Goal: Transaction & Acquisition: Purchase product/service

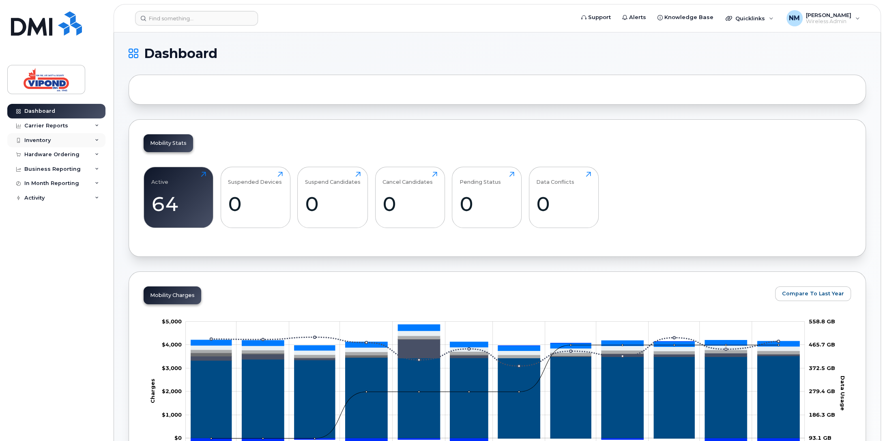
click at [48, 138] on div "Inventory" at bounding box center [37, 140] width 26 height 6
click at [60, 157] on div "Mobility Devices" at bounding box center [51, 154] width 46 height 7
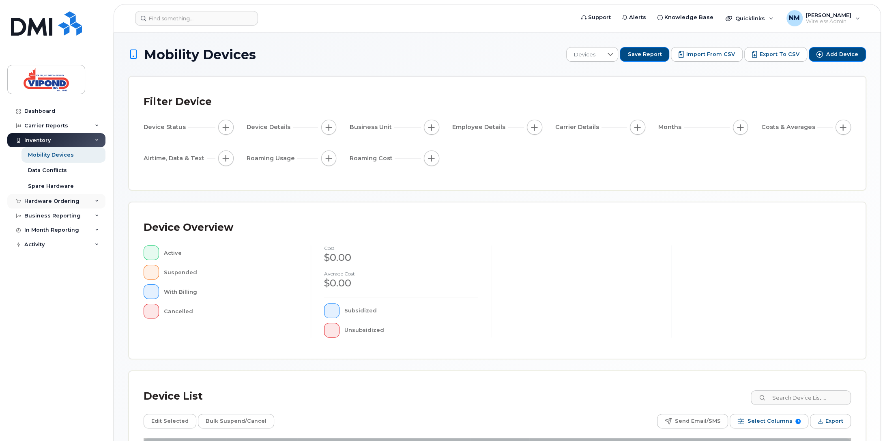
click at [43, 200] on div "Hardware Ordering" at bounding box center [51, 201] width 55 height 6
click at [40, 215] on div "Overview" at bounding box center [41, 216] width 26 height 7
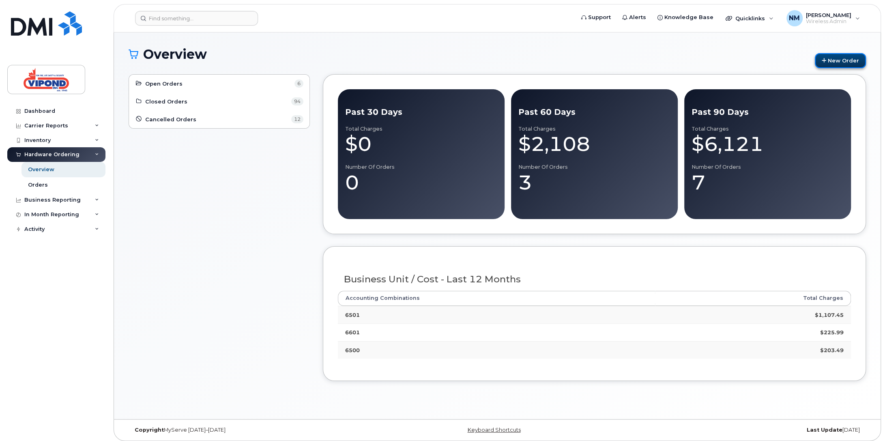
click at [845, 60] on link "New Order" at bounding box center [840, 60] width 51 height 15
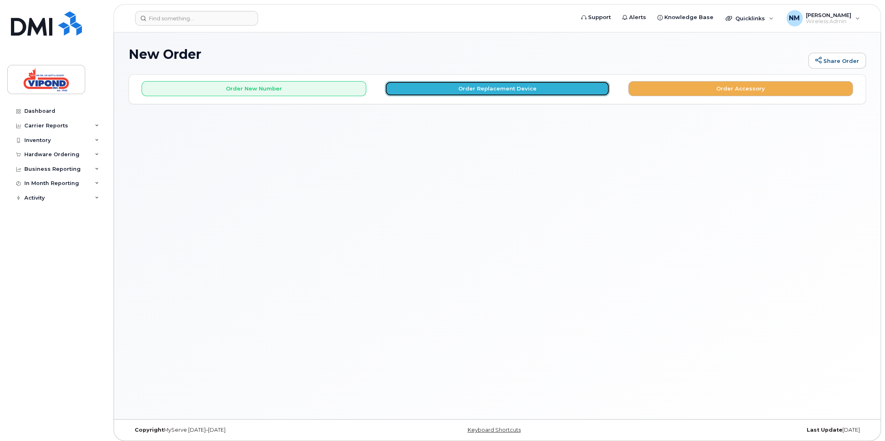
click at [492, 91] on button "Order Replacement Device" at bounding box center [497, 88] width 225 height 15
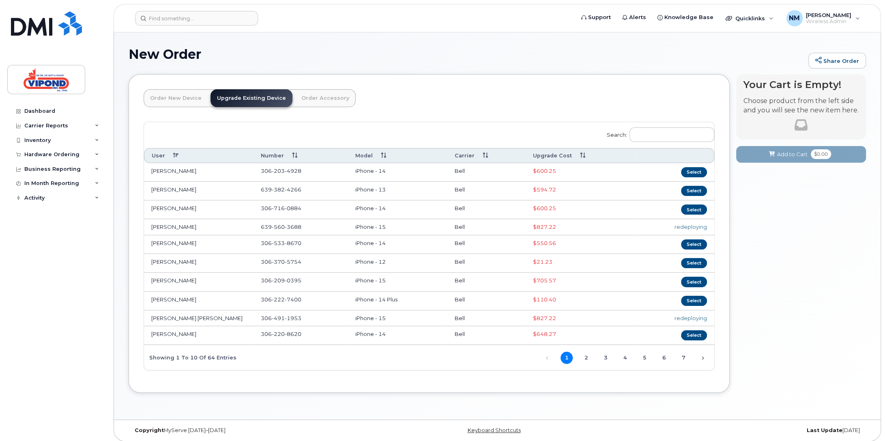
click at [552, 157] on th "Upgrade Cost" at bounding box center [581, 155] width 110 height 15
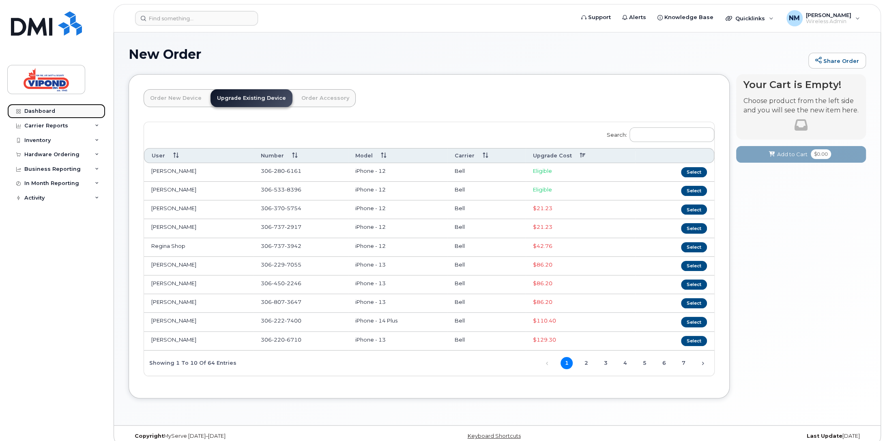
click at [42, 113] on div "Dashboard" at bounding box center [39, 111] width 31 height 6
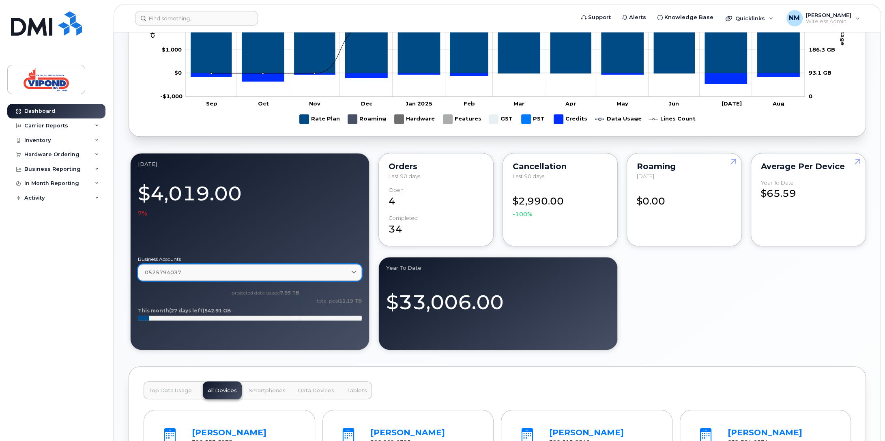
scroll to position [568, 0]
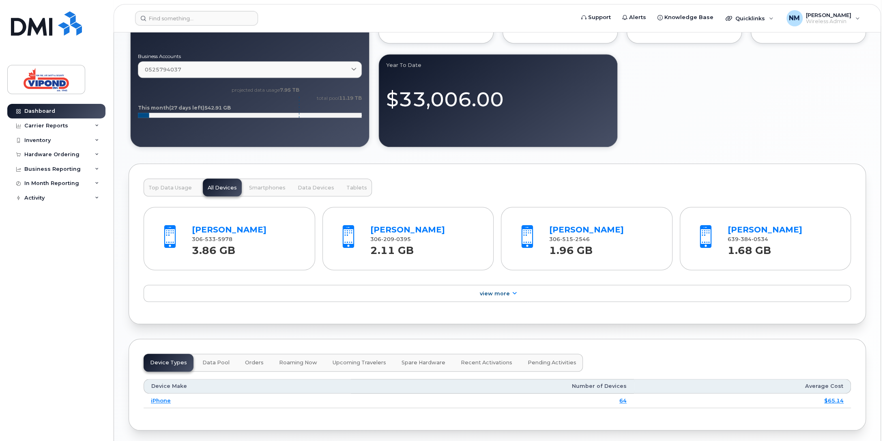
click at [166, 185] on span "Top Data Usage" at bounding box center [169, 188] width 43 height 6
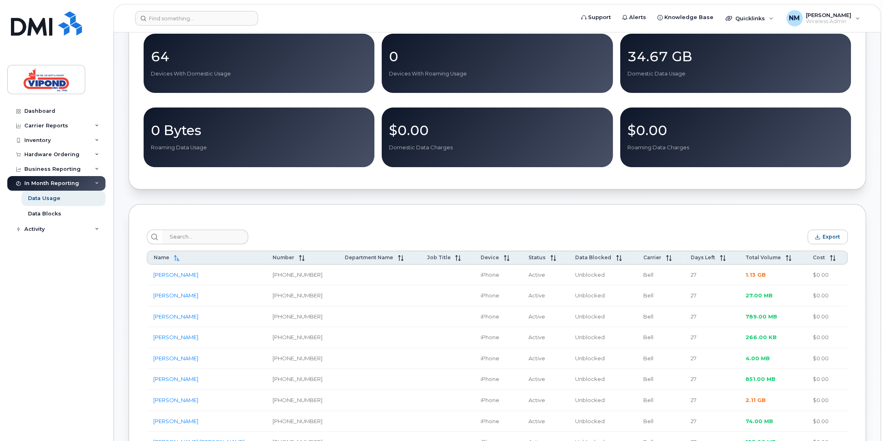
scroll to position [122, 0]
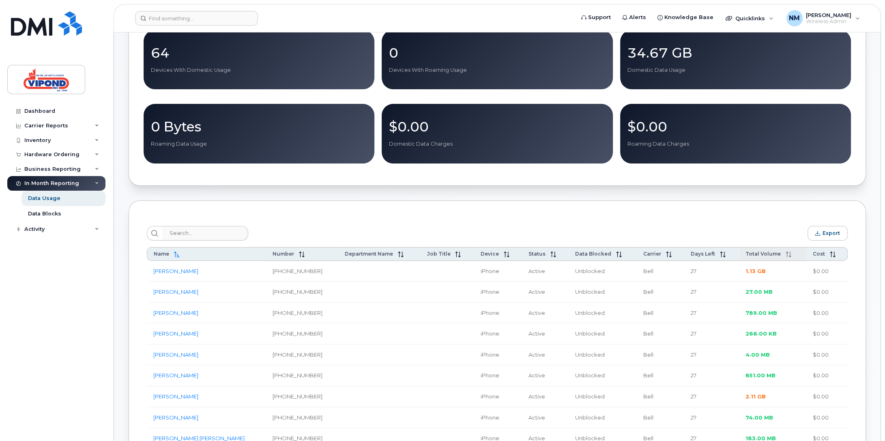
click at [754, 260] on th "Total Volume" at bounding box center [772, 254] width 67 height 14
click at [761, 257] on span "Total Volume" at bounding box center [762, 254] width 35 height 6
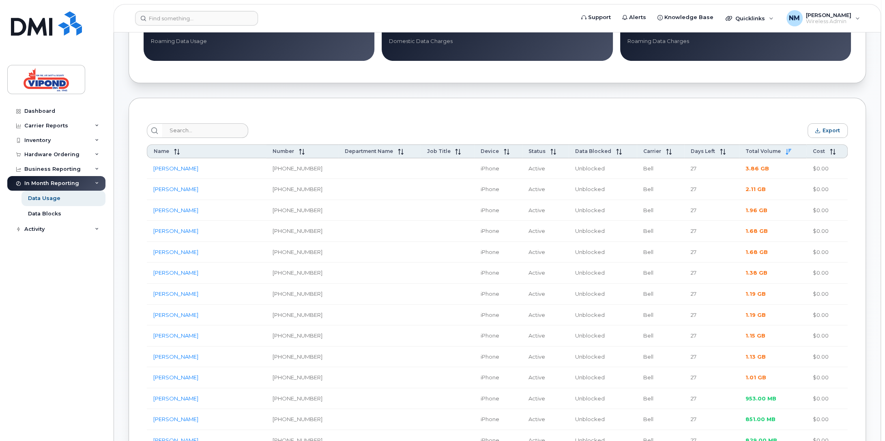
scroll to position [243, 0]
